Goal: Task Accomplishment & Management: Use online tool/utility

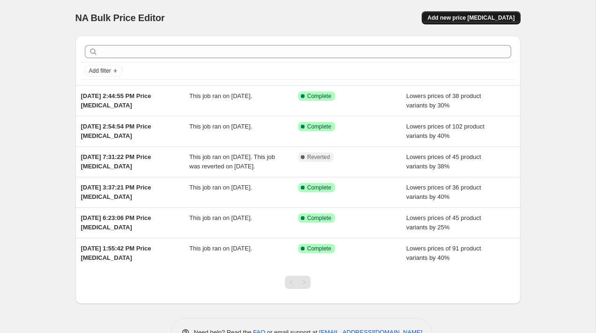
click at [470, 15] on span "Add new price [MEDICAL_DATA]" at bounding box center [470, 17] width 87 height 7
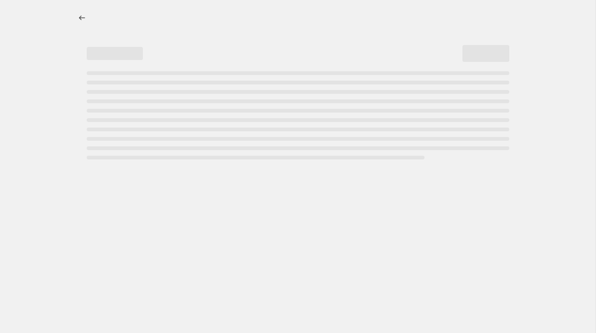
select select "percentage"
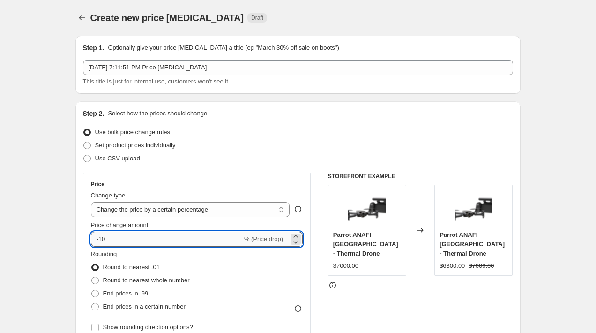
click at [100, 243] on input "-10" at bounding box center [166, 238] width 151 height 15
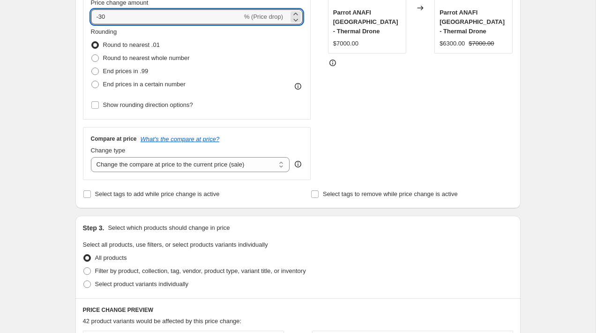
scroll to position [243, 0]
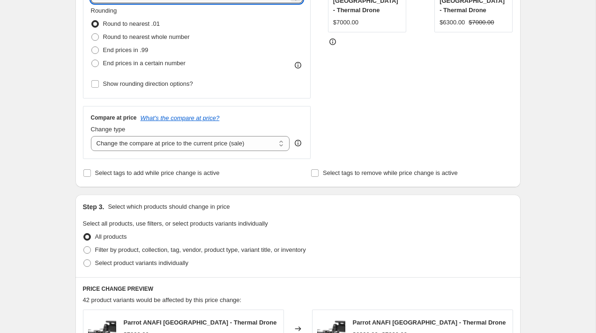
type input "-30"
click at [61, 163] on div "Create new price [MEDICAL_DATA]. This page is ready Create new price [MEDICAL_D…" at bounding box center [297, 229] width 595 height 945
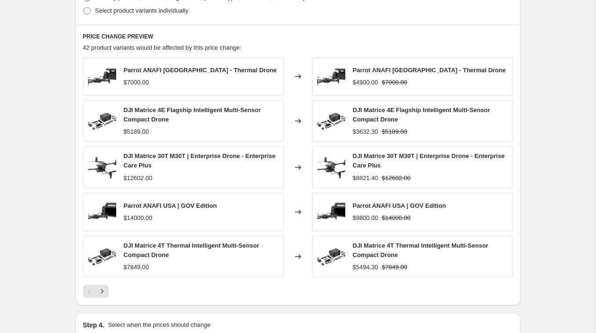
scroll to position [613, 0]
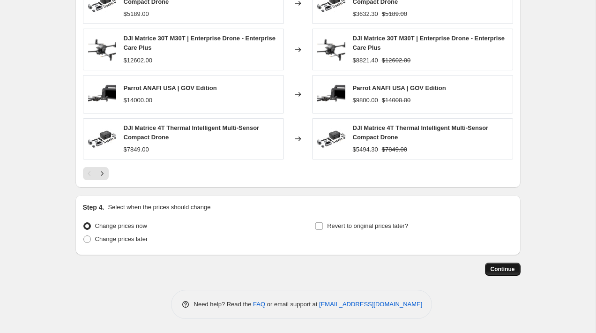
click at [492, 269] on span "Continue" at bounding box center [503, 268] width 24 height 7
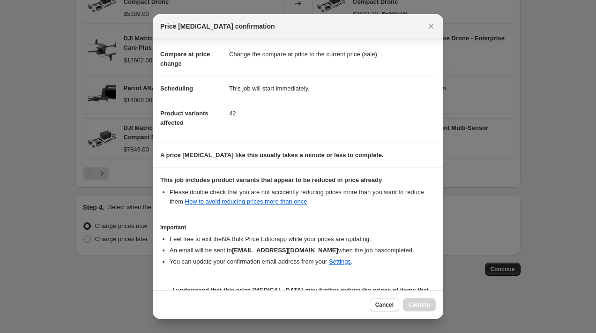
scroll to position [62, 0]
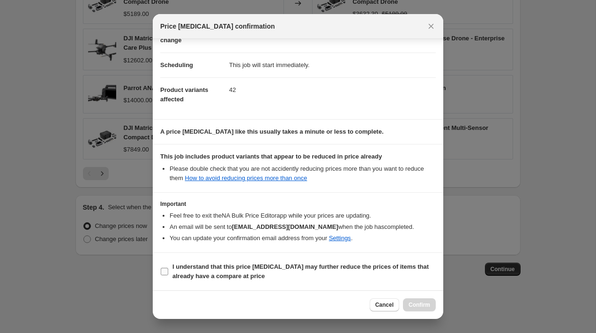
click at [169, 269] on label "I understand that this price [MEDICAL_DATA] may further reduce the prices of it…" at bounding box center [297, 271] width 275 height 22
click at [168, 269] on input "I understand that this price [MEDICAL_DATA] may further reduce the prices of it…" at bounding box center [164, 271] width 7 height 7
checkbox input "true"
click at [417, 304] on span "Confirm" at bounding box center [420, 304] width 22 height 7
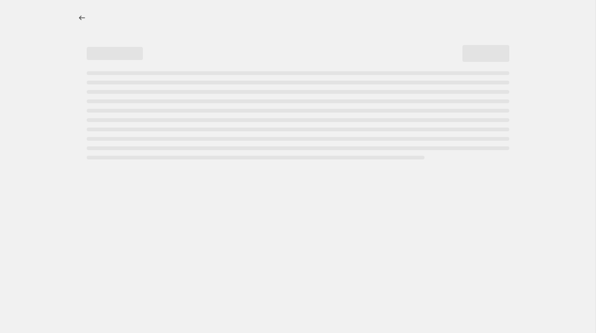
select select "percentage"
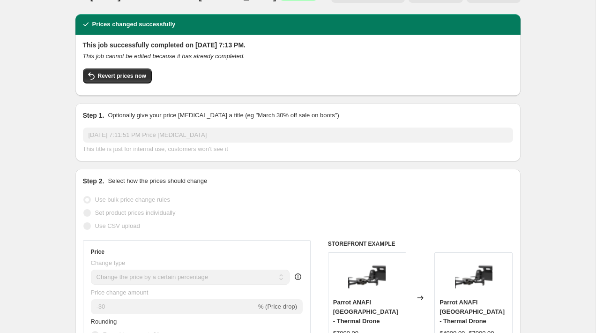
scroll to position [22, 0]
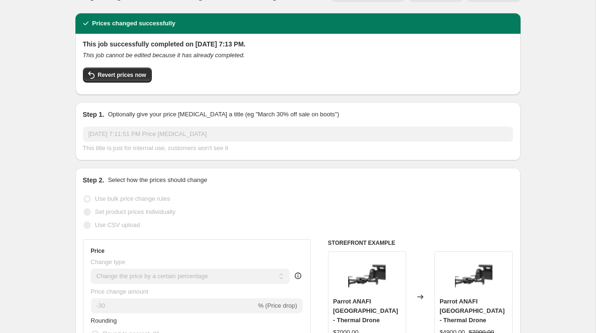
click at [145, 119] on p "Optionally give your price [MEDICAL_DATA] a title (eg "March 30% off sale on bo…" at bounding box center [223, 114] width 231 height 9
click at [130, 115] on p "Optionally give your price [MEDICAL_DATA] a title (eg "March 30% off sale on bo…" at bounding box center [223, 114] width 231 height 9
click at [218, 117] on p "Optionally give your price [MEDICAL_DATA] a title (eg "March 30% off sale on bo…" at bounding box center [223, 114] width 231 height 9
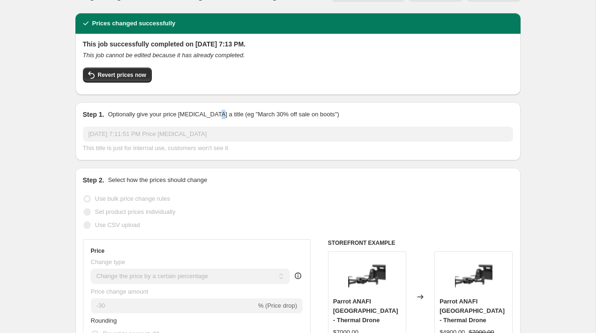
click at [218, 117] on p "Optionally give your price [MEDICAL_DATA] a title (eg "March 30% off sale on bo…" at bounding box center [223, 114] width 231 height 9
click at [208, 115] on p "Optionally give your price [MEDICAL_DATA] a title (eg "March 30% off sale on bo…" at bounding box center [223, 114] width 231 height 9
click at [176, 114] on p "Optionally give your price [MEDICAL_DATA] a title (eg "March 30% off sale on bo…" at bounding box center [223, 114] width 231 height 9
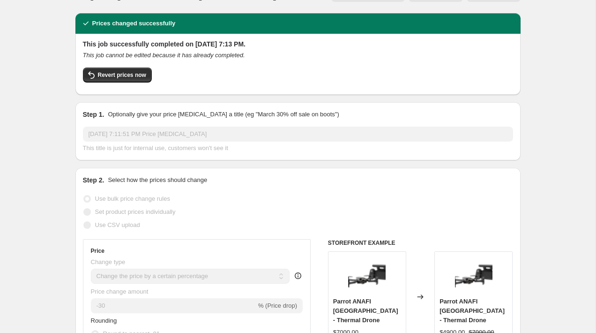
click at [142, 112] on p "Optionally give your price [MEDICAL_DATA] a title (eg "March 30% off sale on bo…" at bounding box center [223, 114] width 231 height 9
click at [84, 114] on h2 "Step 1." at bounding box center [94, 114] width 22 height 9
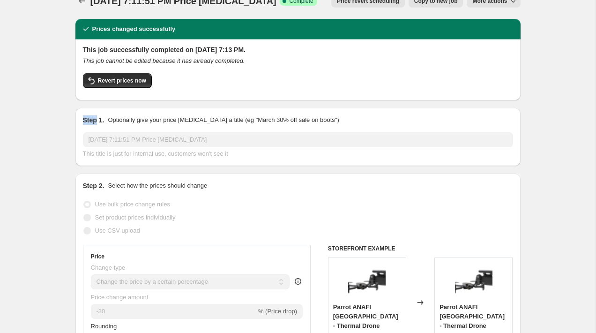
scroll to position [0, 0]
